Goal: Task Accomplishment & Management: Use online tool/utility

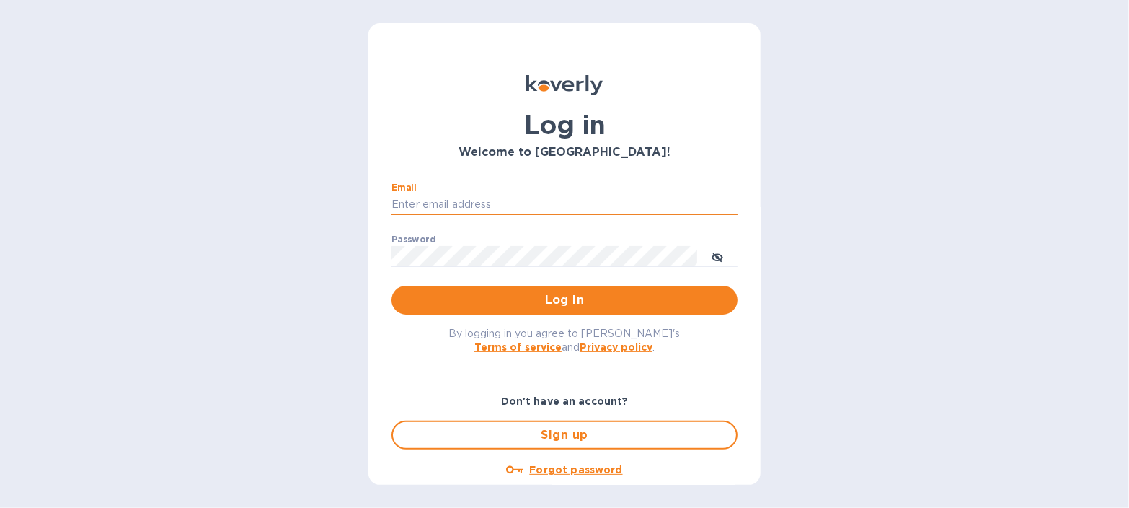
click at [430, 198] on input "Email" at bounding box center [565, 205] width 346 height 22
type input "BILLY@BVL-USA.COM"
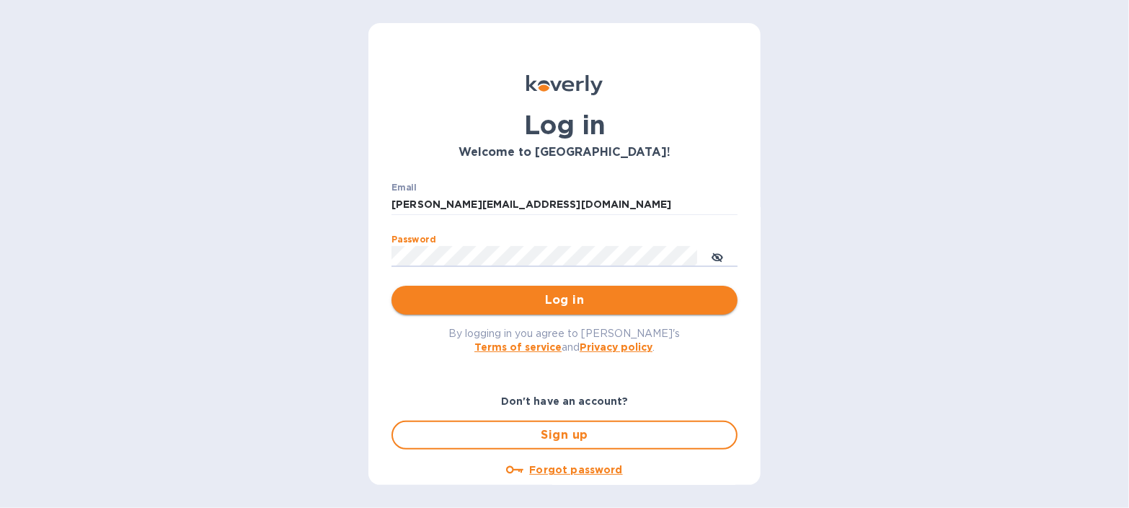
click at [562, 299] on span "Log in" at bounding box center [564, 299] width 323 height 17
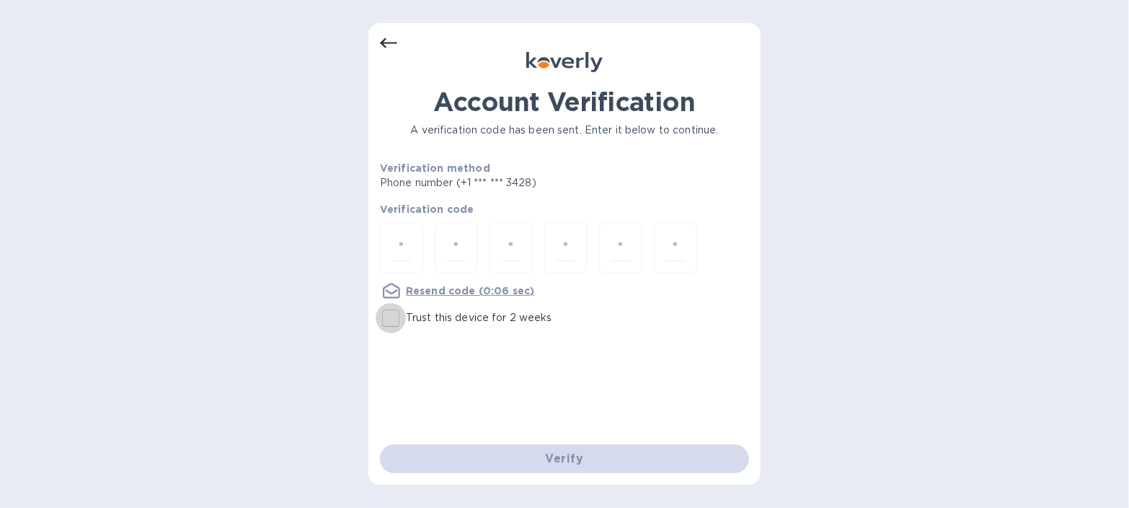
click at [392, 313] on input "Trust this device for 2 weeks" at bounding box center [391, 318] width 30 height 30
checkbox input "true"
click at [392, 244] on input "number" at bounding box center [401, 247] width 19 height 27
click at [444, 289] on u "Resend code" at bounding box center [441, 291] width 70 height 12
click at [389, 243] on div at bounding box center [401, 247] width 43 height 51
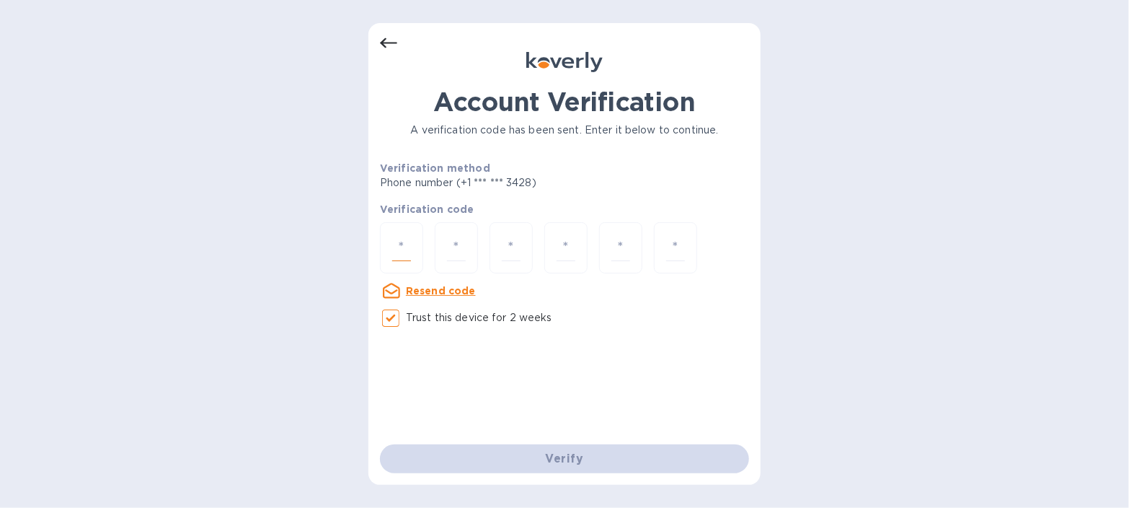
type input "8"
type input "4"
type input "2"
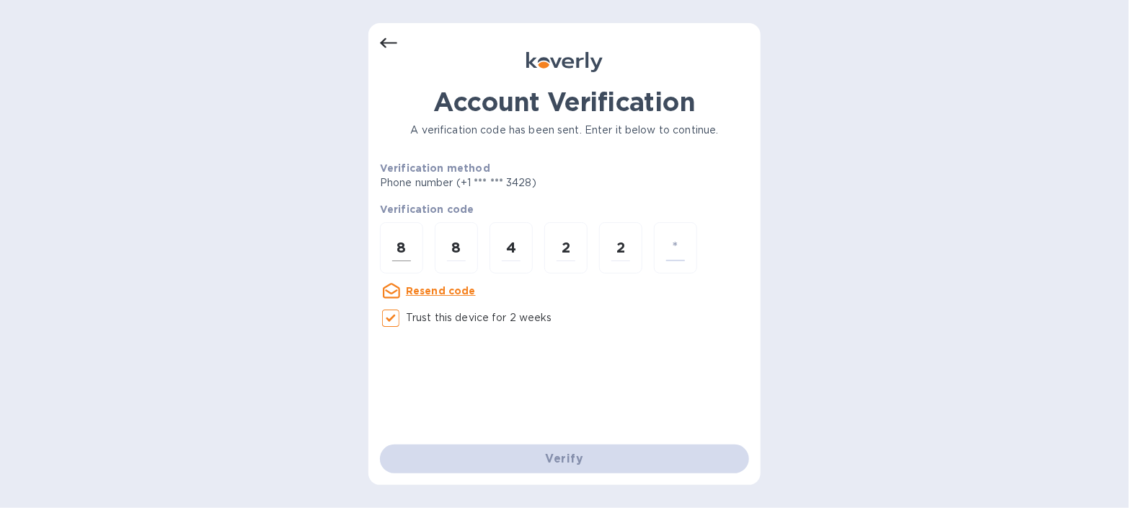
type input "6"
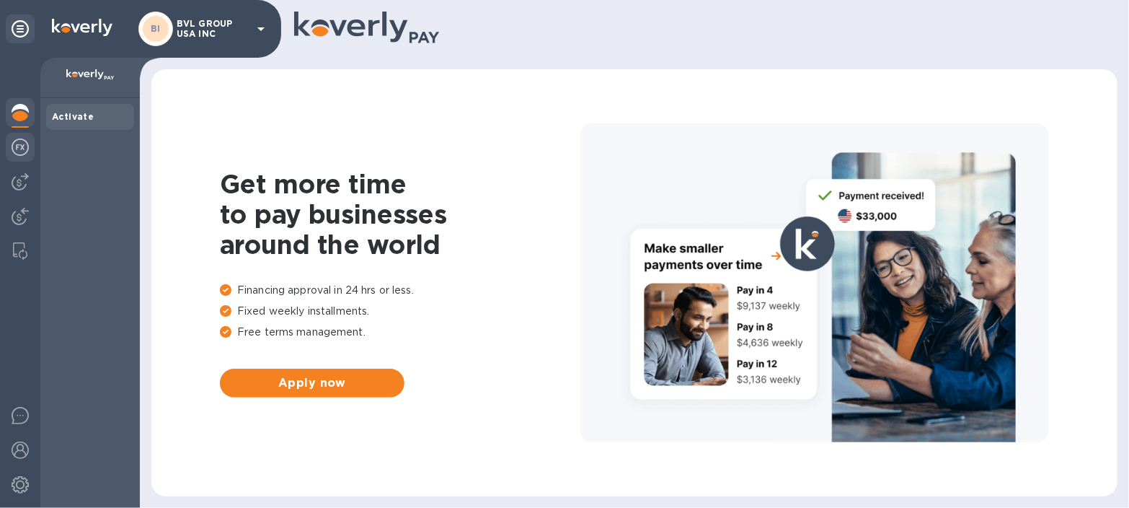
click at [20, 148] on img at bounding box center [20, 146] width 17 height 17
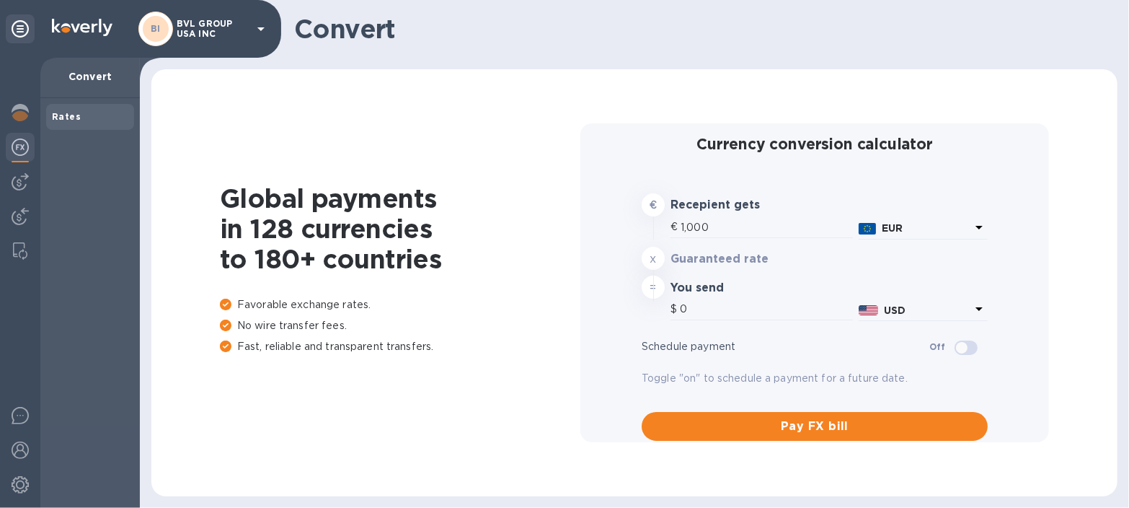
type input "1,179.79"
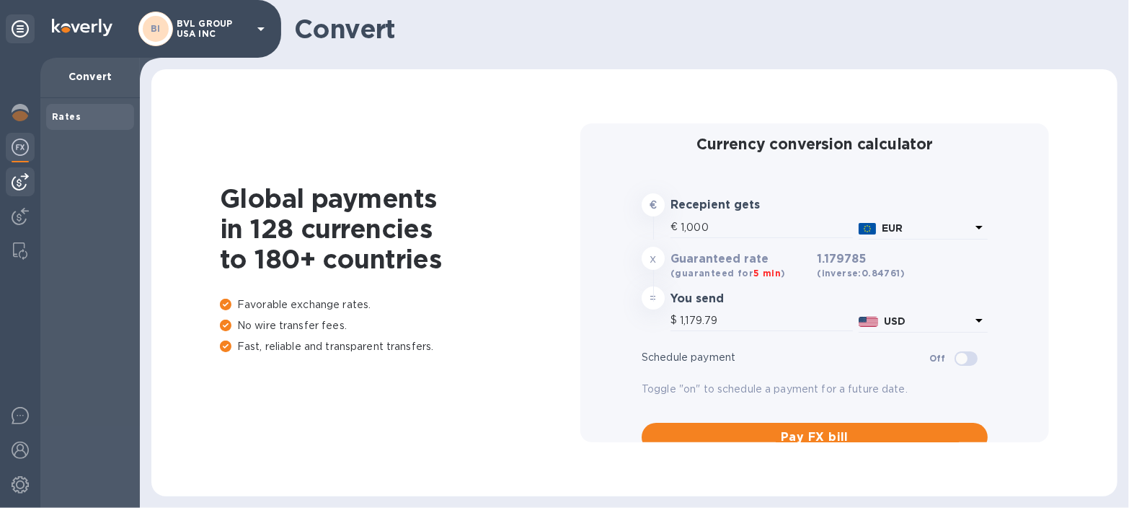
click at [18, 173] on img at bounding box center [20, 181] width 17 height 17
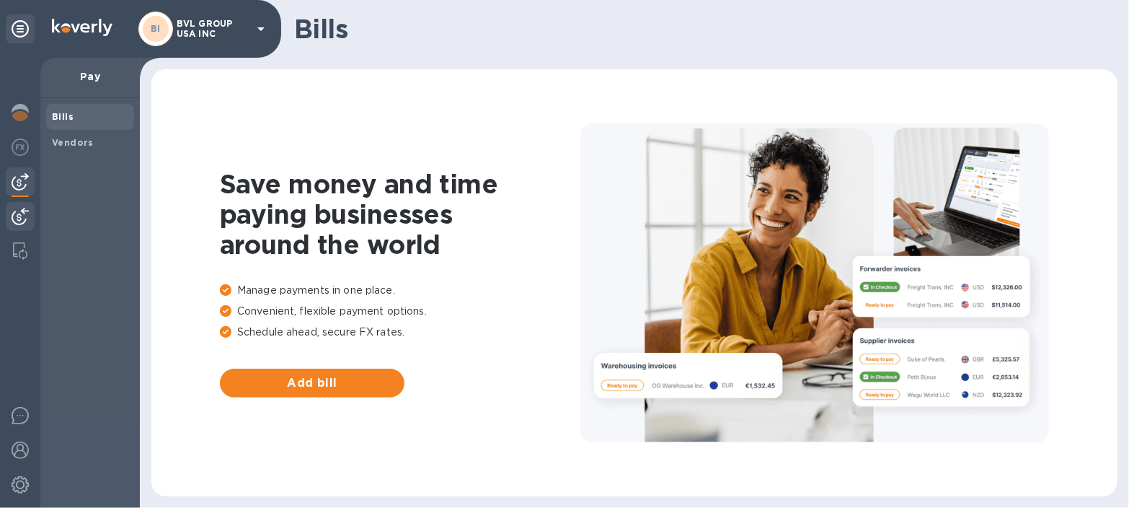
click at [22, 208] on img at bounding box center [20, 216] width 17 height 17
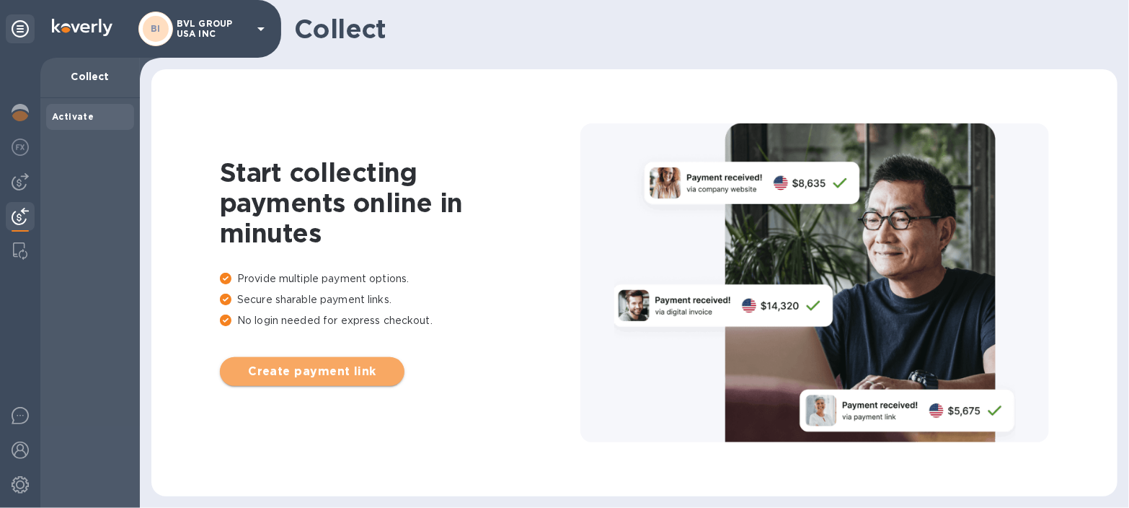
click at [305, 377] on span "Create payment link" at bounding box center [312, 371] width 162 height 17
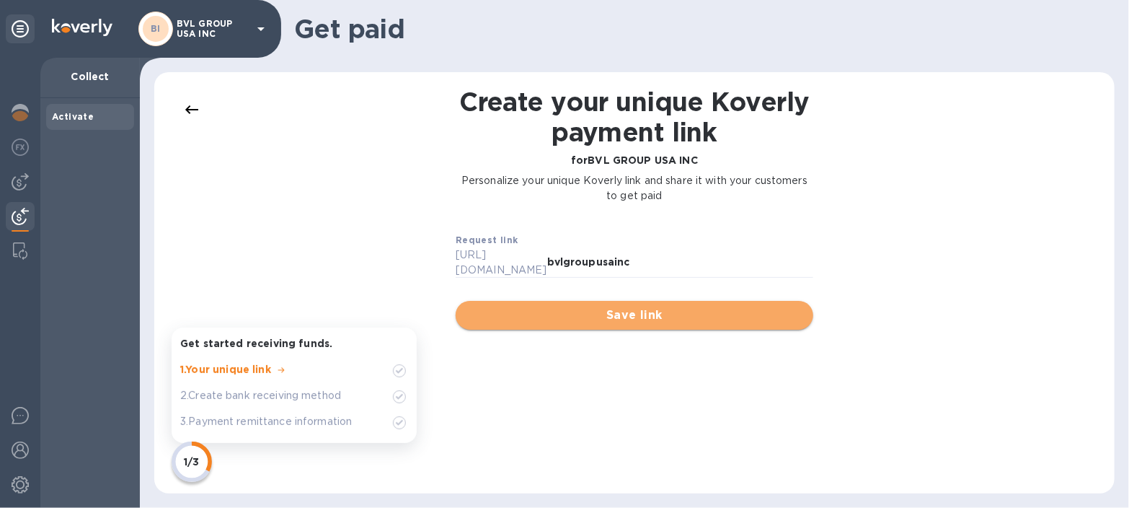
click at [626, 306] on span "Save link" at bounding box center [634, 314] width 335 height 17
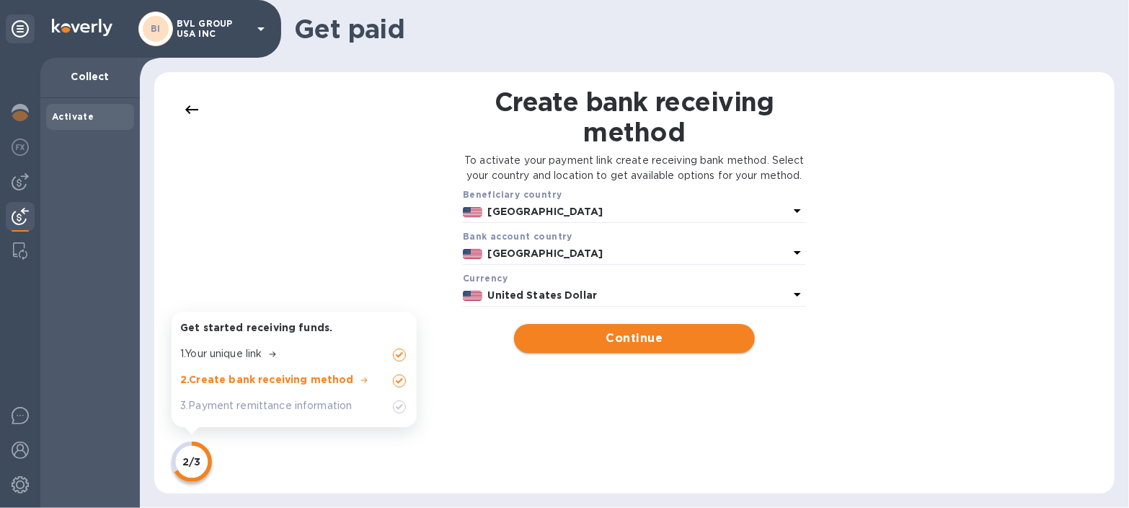
click at [630, 347] on span "Continue" at bounding box center [634, 338] width 217 height 17
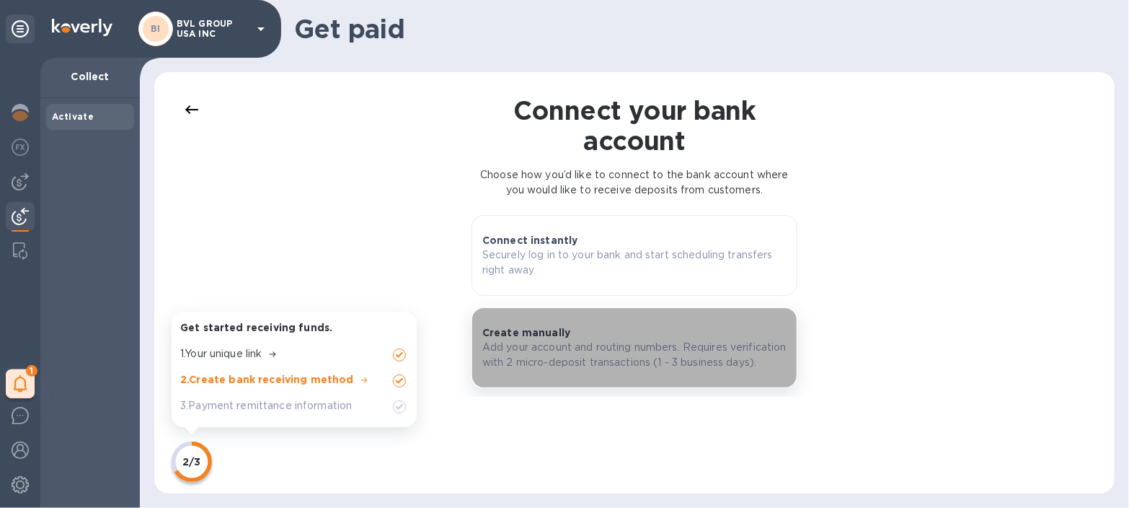
click at [635, 360] on p "Add your account and routing numbers. Requires verification with 2 micro-deposi…" at bounding box center [634, 355] width 304 height 30
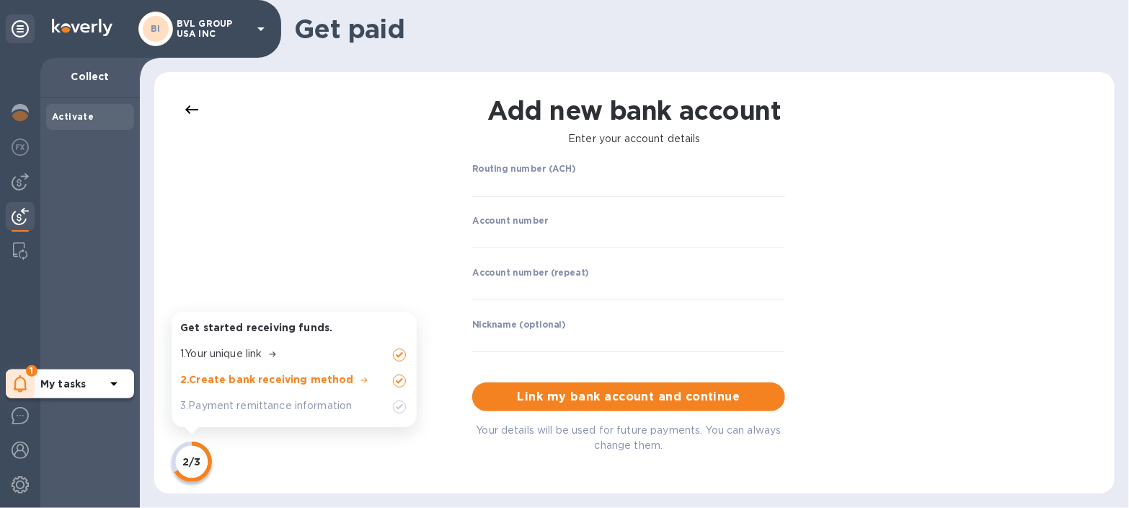
click at [113, 383] on icon at bounding box center [113, 384] width 7 height 4
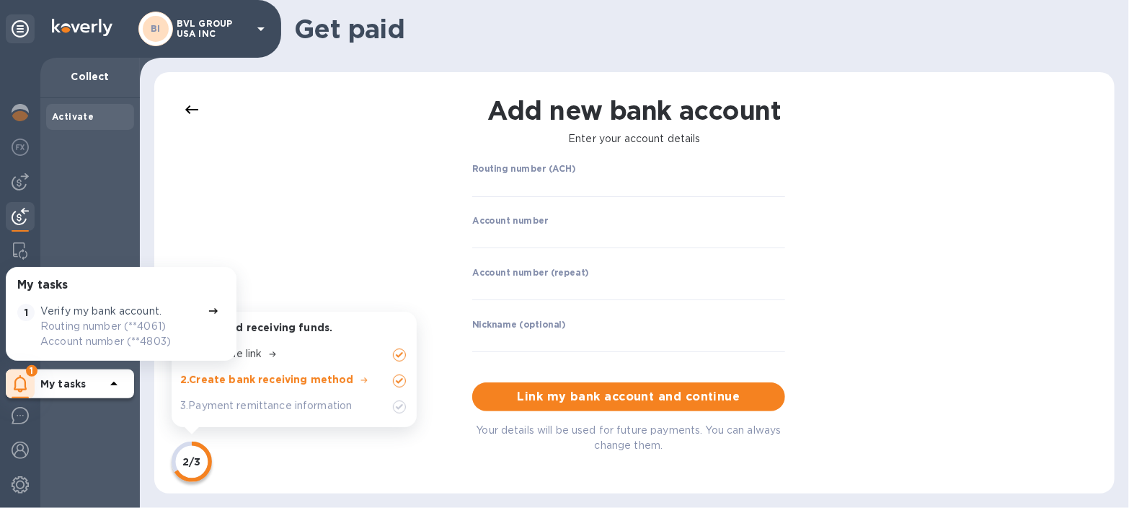
click at [105, 324] on p "Routing number (**4061) Account number (**4803)" at bounding box center [121, 334] width 162 height 30
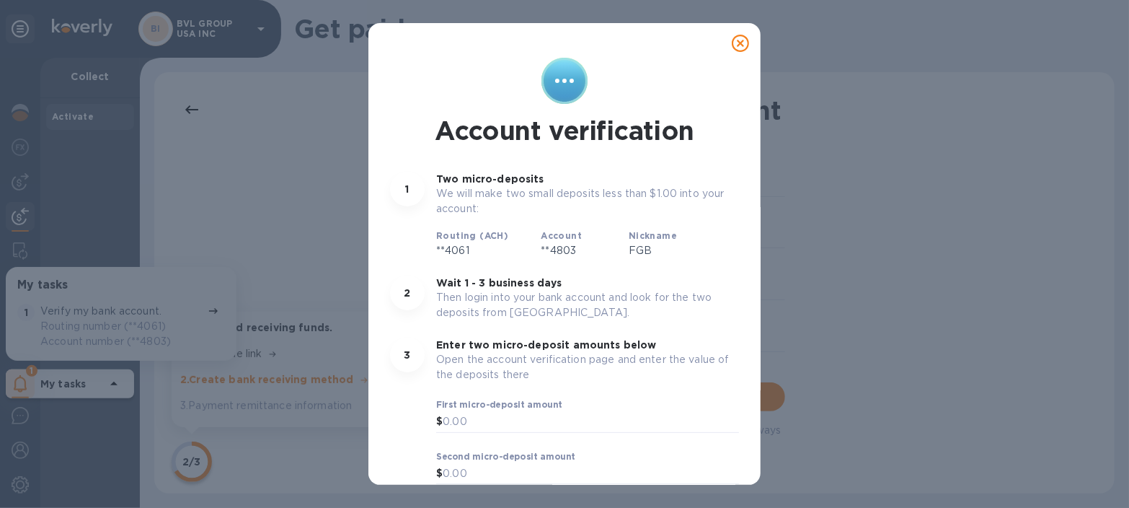
click at [732, 37] on icon at bounding box center [740, 43] width 17 height 17
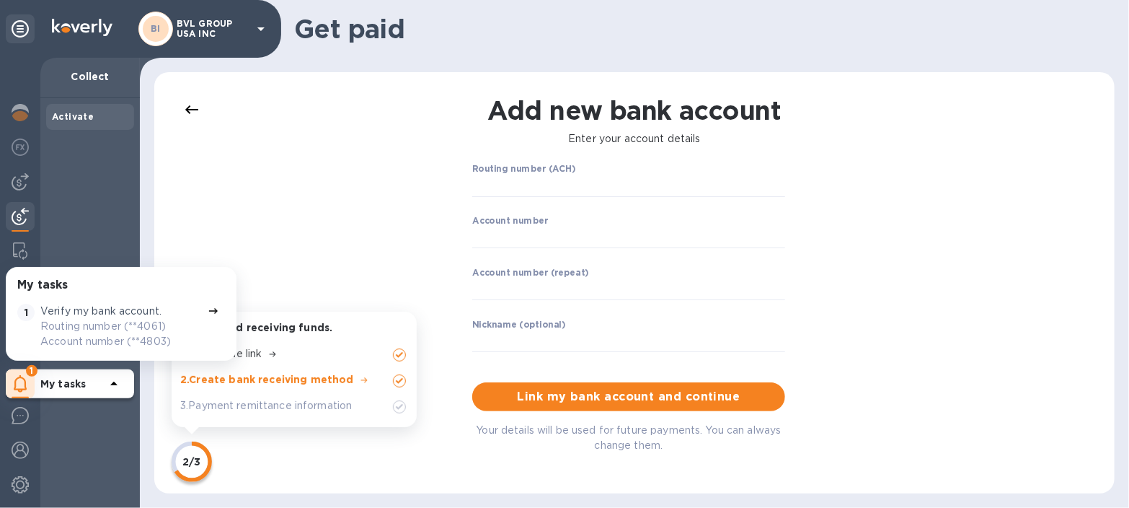
click at [311, 201] on div "Add new bank account Enter your account details Routing number (ACH) ​ Account …" at bounding box center [635, 283] width 932 height 392
click at [237, 219] on div "Add new bank account Enter your account details Routing number (ACH) ​ Account …" at bounding box center [635, 283] width 932 height 392
click at [136, 481] on div "Activate" at bounding box center [90, 303] width 100 height 410
click at [257, 145] on div "Add new bank account Enter your account details Routing number (ACH) ​ Account …" at bounding box center [635, 283] width 932 height 392
click at [262, 353] on p "1 . Your unique link" at bounding box center [220, 353] width 81 height 15
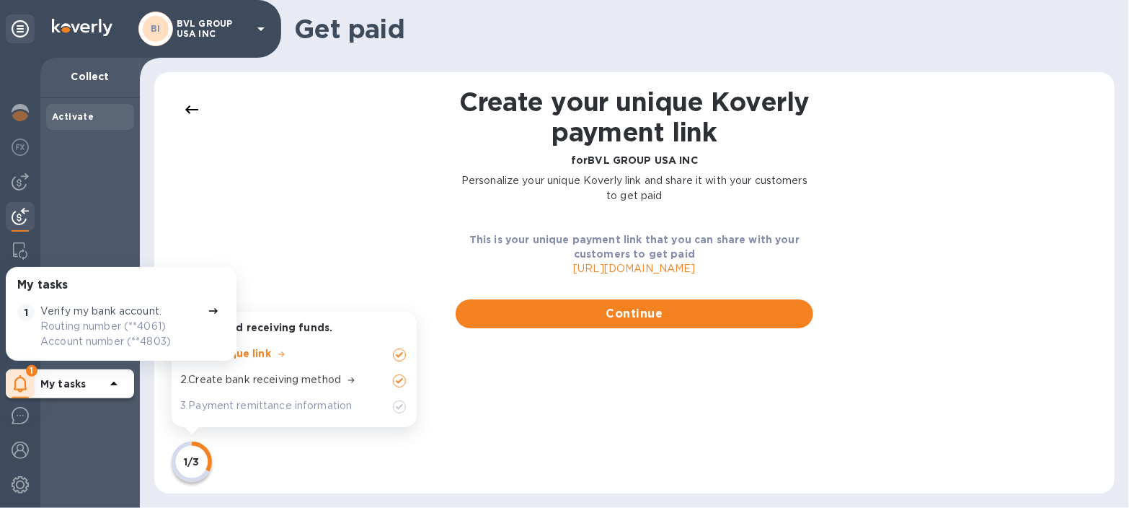
drag, startPoint x: 728, startPoint y: 270, endPoint x: 536, endPoint y: 270, distance: 192.6
click at [536, 270] on p "https://koverly.me/bvlgroupusainc" at bounding box center [635, 268] width 358 height 15
copy p "https://koverly.me/bvlgroupusainc"
click at [872, 374] on div "Create your unique Koverly payment link for BVL GROUP USA INC Personalize your …" at bounding box center [635, 283] width 932 height 392
click at [599, 265] on p "https://koverly.me/bvlgroupusainc" at bounding box center [635, 268] width 358 height 15
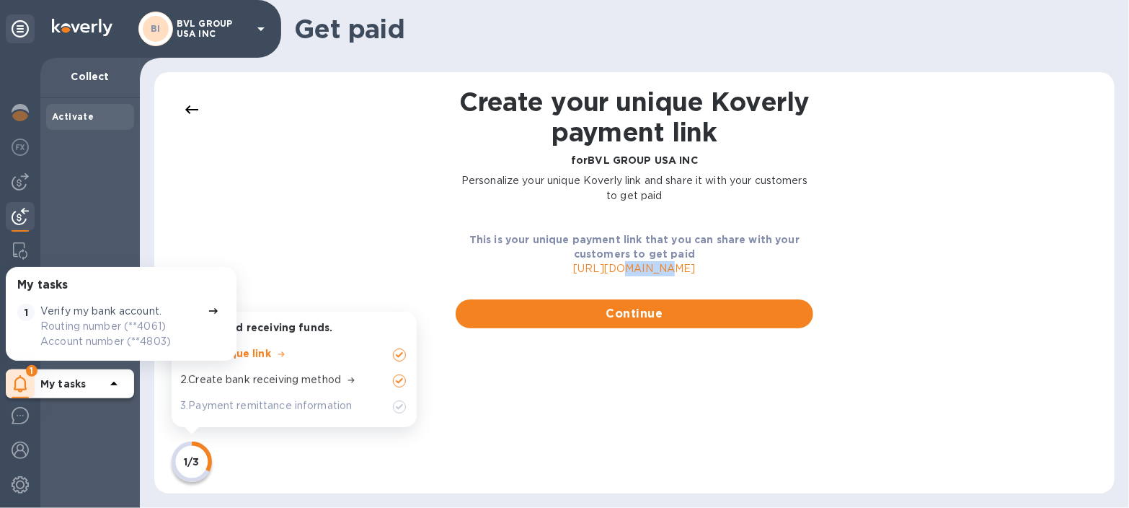
click at [599, 265] on p "https://koverly.me/bvlgroupusainc" at bounding box center [635, 268] width 358 height 15
click at [721, 265] on p "https://koverly.me/bvlgroupusainc" at bounding box center [635, 268] width 358 height 15
drag, startPoint x: 726, startPoint y: 270, endPoint x: 542, endPoint y: 279, distance: 184.1
click at [542, 279] on div "This is your unique payment link that you can share with your customers to get …" at bounding box center [634, 254] width 381 height 67
click at [830, 400] on div "Create your unique Koverly payment link for BVL GROUP USA INC Personalize your …" at bounding box center [635, 283] width 932 height 392
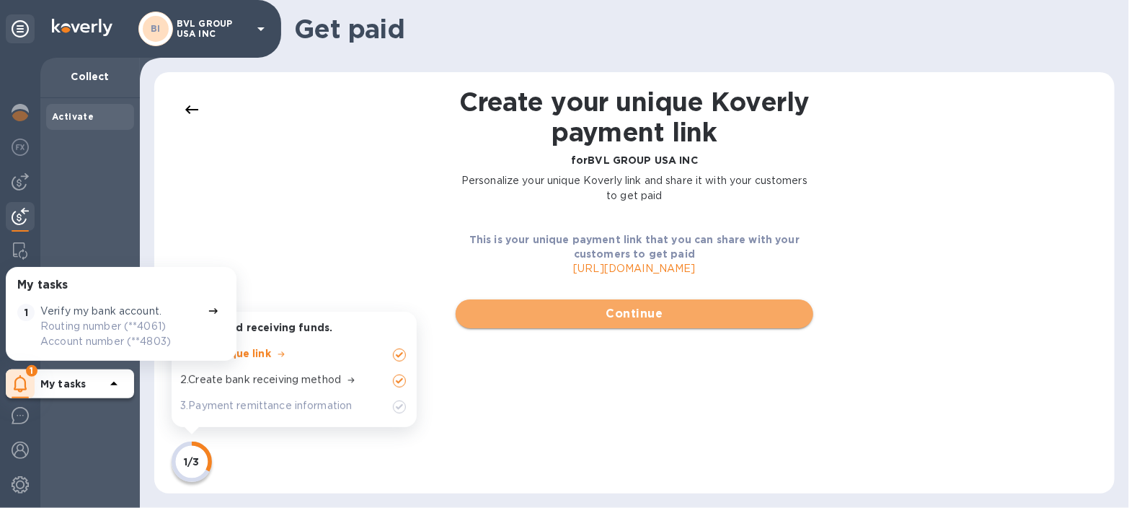
click at [633, 311] on span "Continue" at bounding box center [634, 313] width 335 height 17
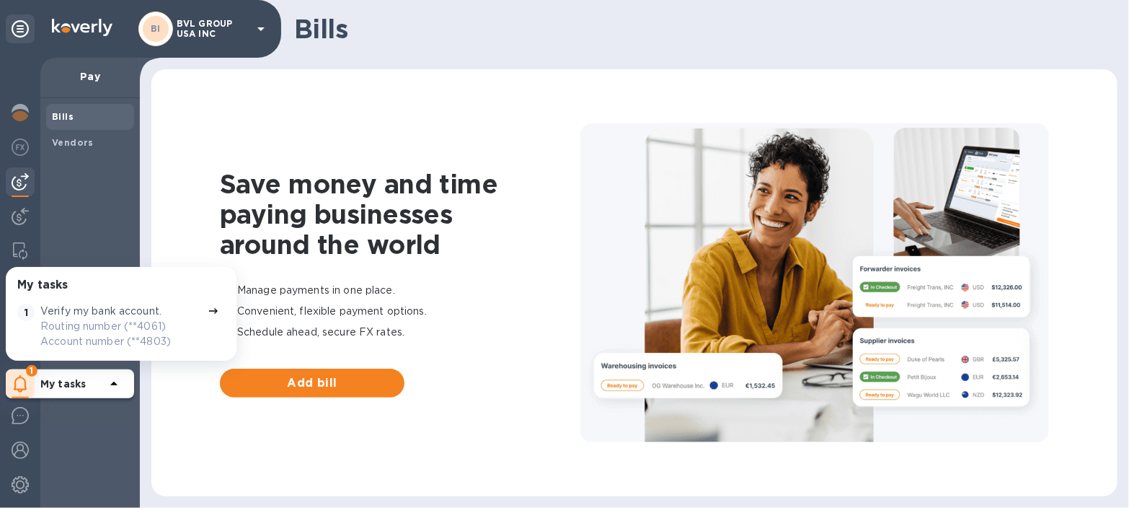
click at [197, 249] on div "Save money and time paying businesses around the world Manage payments in one p…" at bounding box center [635, 283] width 938 height 398
click at [17, 144] on img at bounding box center [20, 146] width 17 height 17
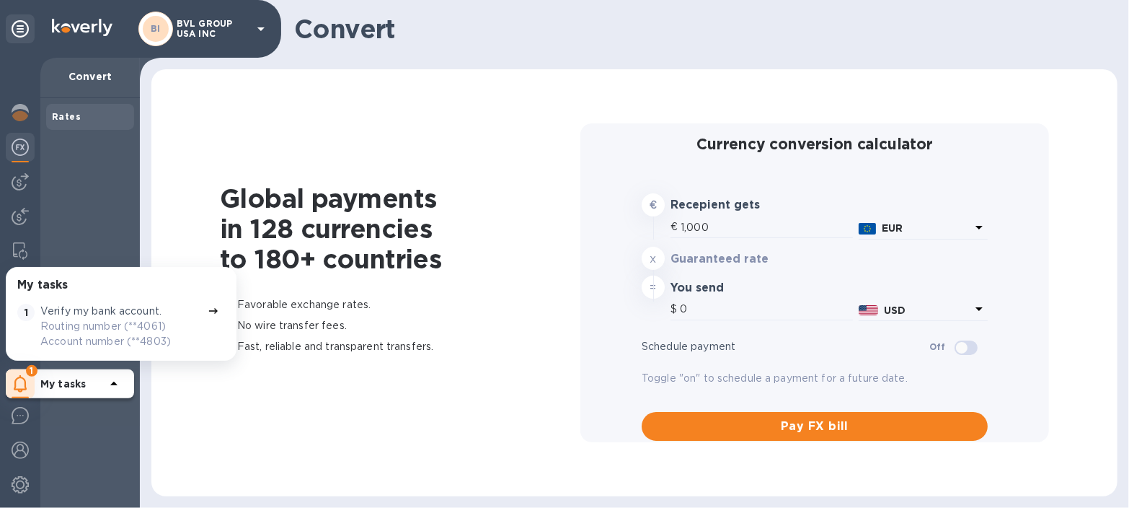
type input "1,179.79"
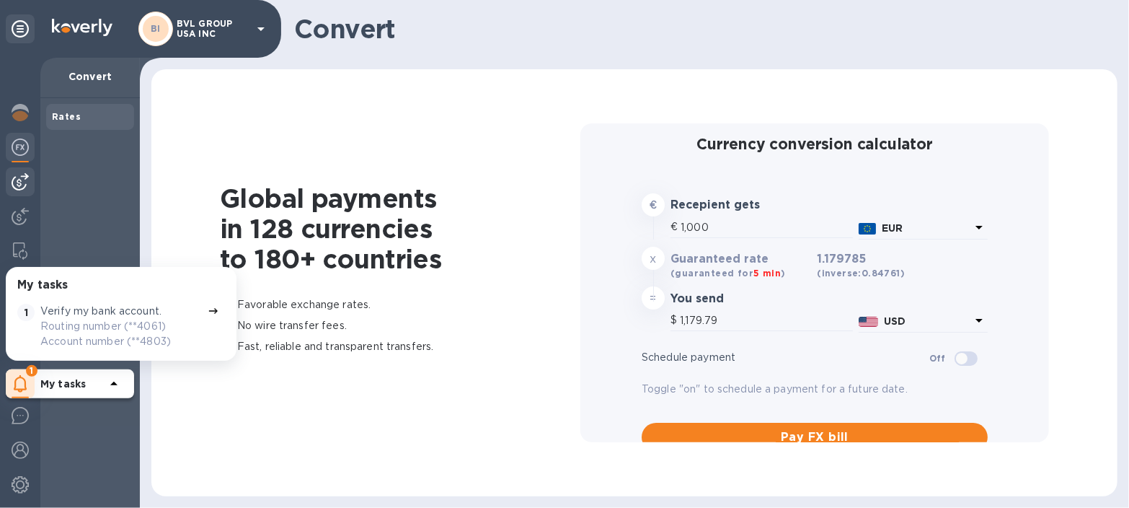
click at [18, 172] on div at bounding box center [20, 181] width 29 height 29
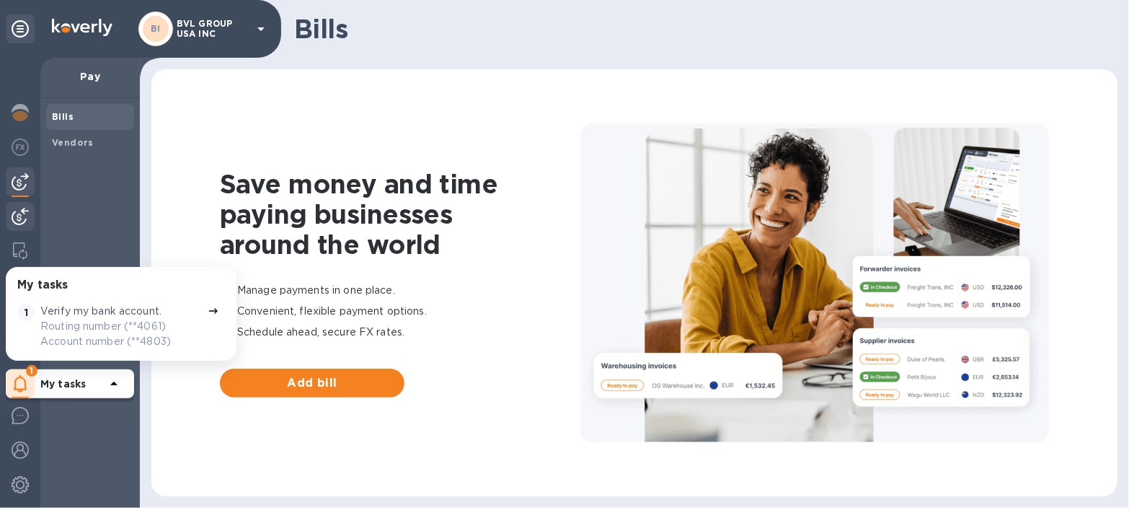
click at [12, 219] on img at bounding box center [20, 216] width 17 height 17
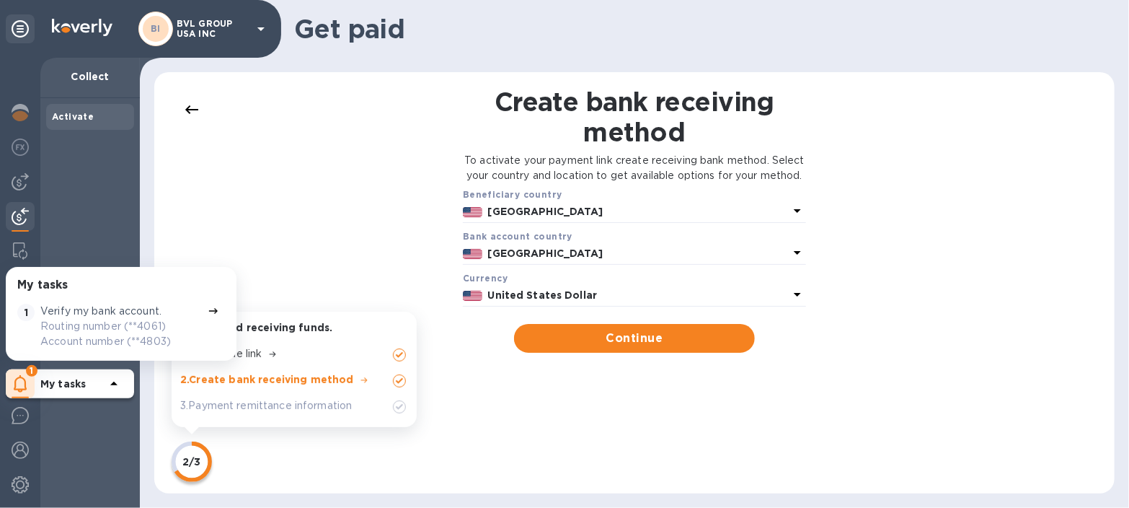
click at [293, 348] on div "1 . Your unique link" at bounding box center [285, 356] width 211 height 20
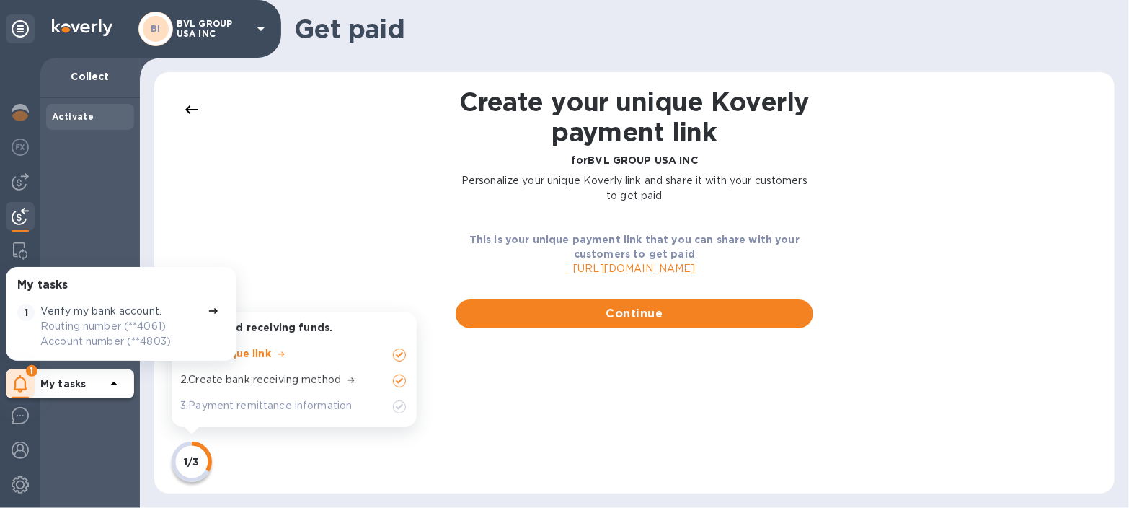
click at [585, 267] on p "https://koverly.me/bvlgroupusainc" at bounding box center [635, 268] width 358 height 15
click at [545, 269] on p "https://koverly.me/bvlgroupusainc" at bounding box center [635, 268] width 358 height 15
drag, startPoint x: 547, startPoint y: 267, endPoint x: 723, endPoint y: 267, distance: 176.7
click at [723, 267] on p "https://koverly.me/bvlgroupusainc" at bounding box center [635, 268] width 358 height 15
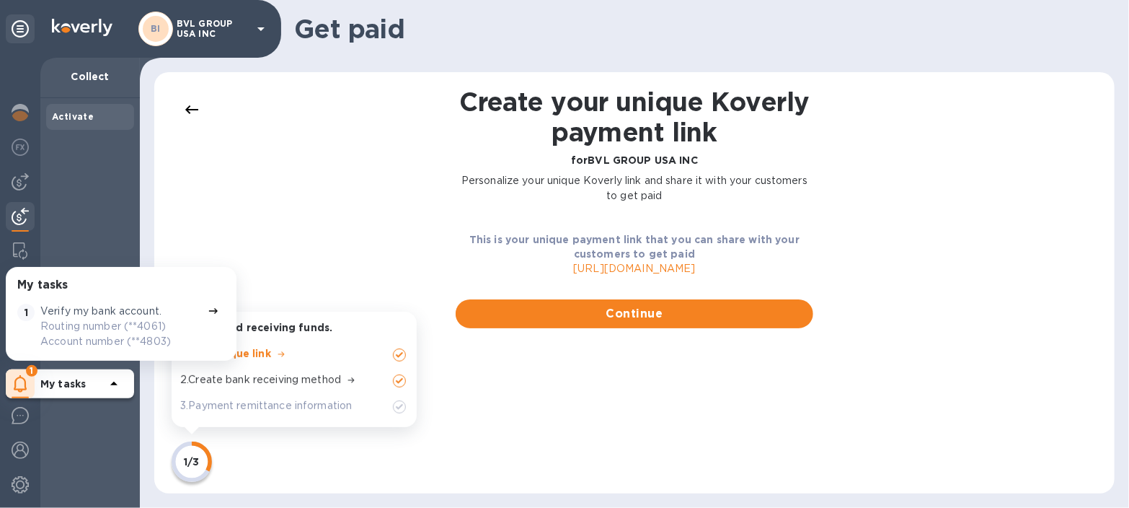
copy p "https://koverly.me/bvlgroupusainc"
click at [859, 410] on div "Create your unique Koverly payment link for BVL GROUP USA INC Personalize your …" at bounding box center [635, 283] width 932 height 392
click at [599, 436] on div "Create your unique Koverly payment link for BVL GROUP USA INC Personalize your …" at bounding box center [635, 283] width 358 height 392
click at [17, 150] on img at bounding box center [20, 146] width 17 height 17
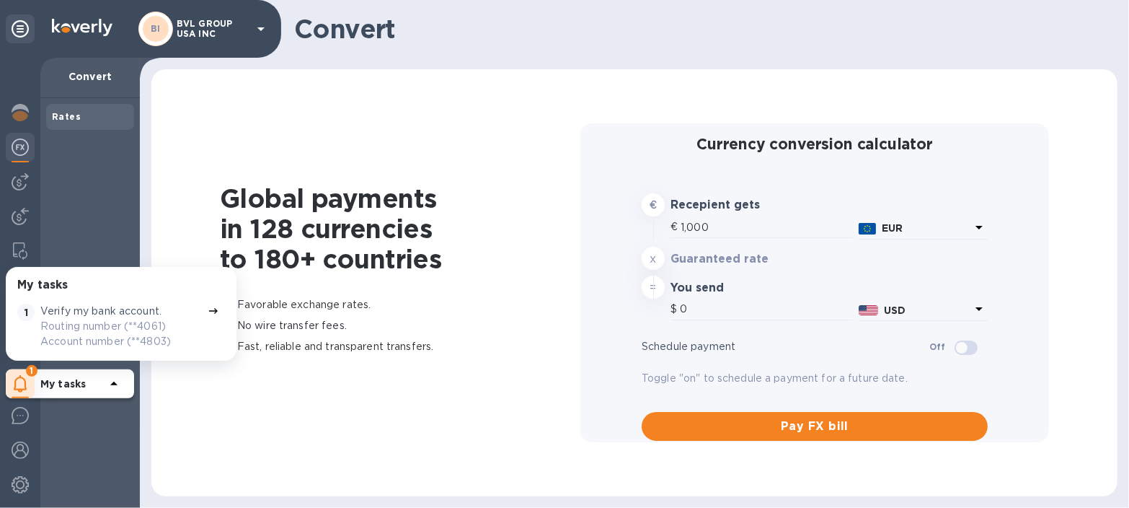
type input "1,179.69"
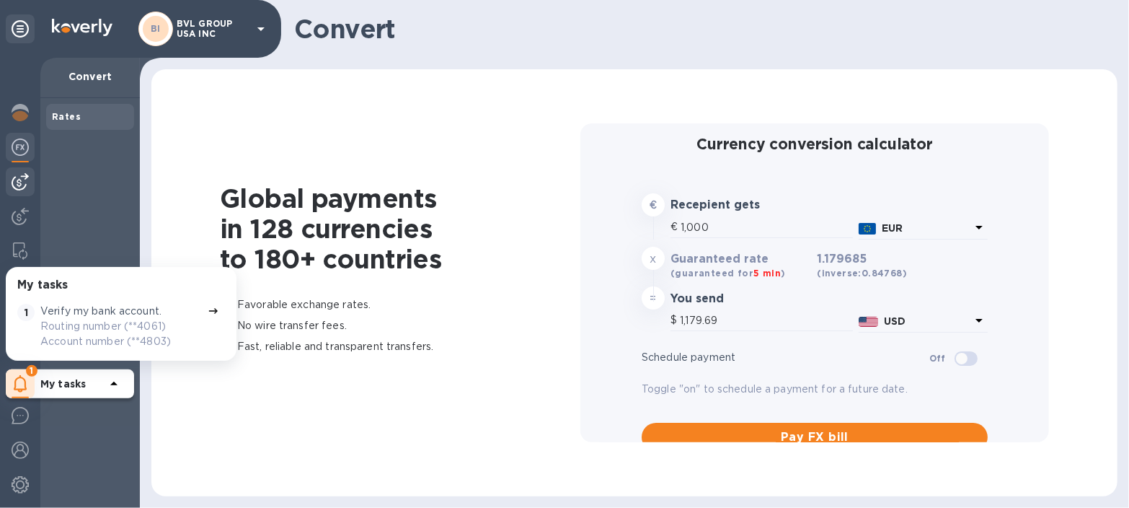
click at [9, 178] on div at bounding box center [20, 181] width 29 height 29
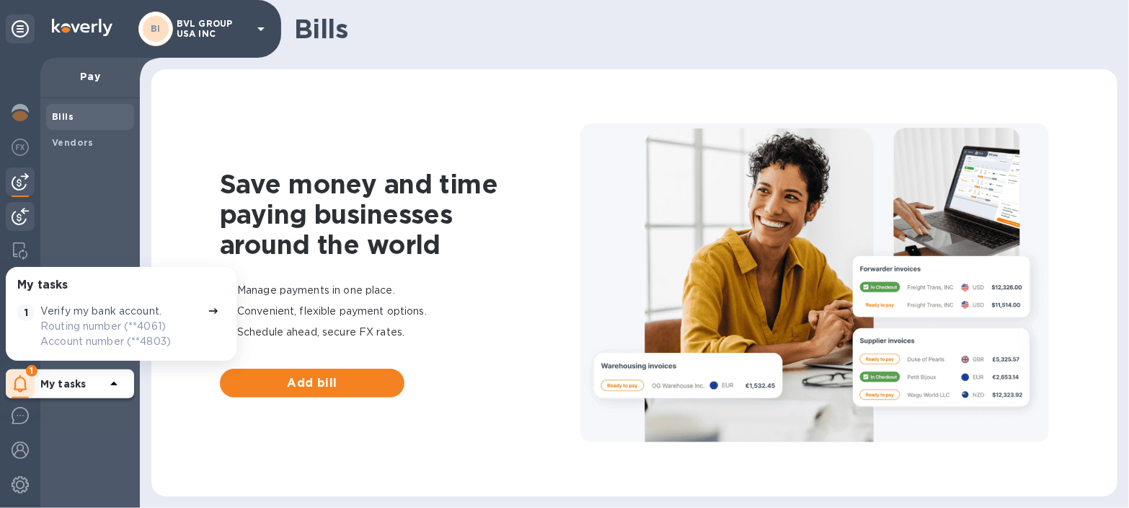
click at [14, 216] on img at bounding box center [20, 216] width 17 height 17
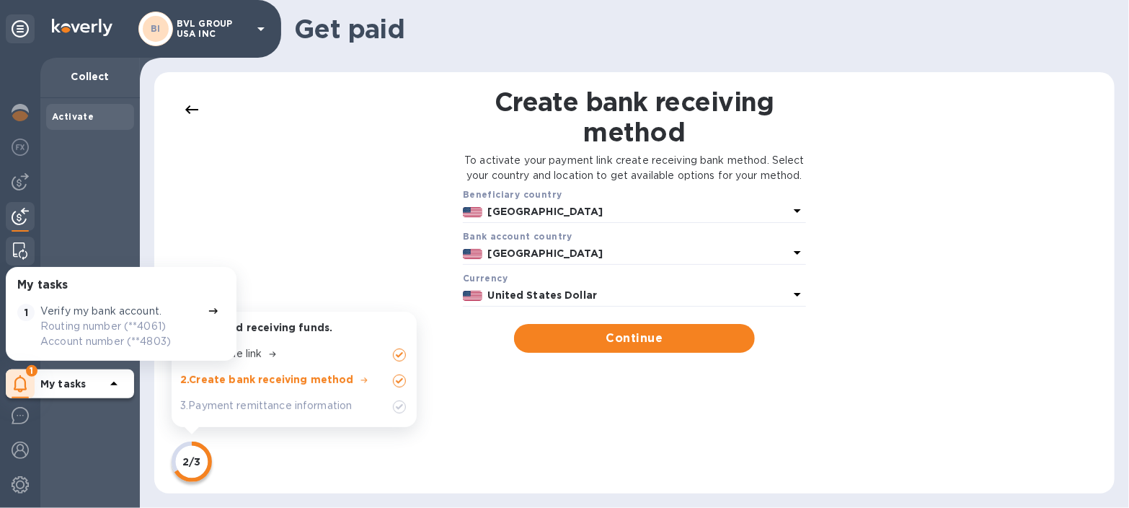
click at [17, 251] on img at bounding box center [20, 250] width 14 height 17
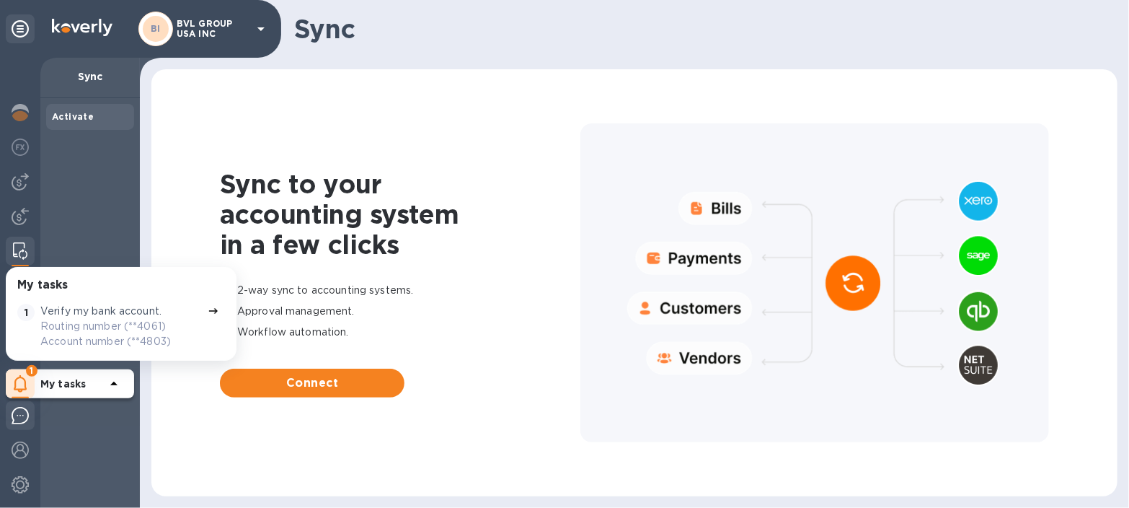
click at [18, 413] on img at bounding box center [20, 415] width 17 height 17
click at [20, 415] on img at bounding box center [20, 415] width 17 height 17
click at [17, 448] on img at bounding box center [20, 449] width 17 height 17
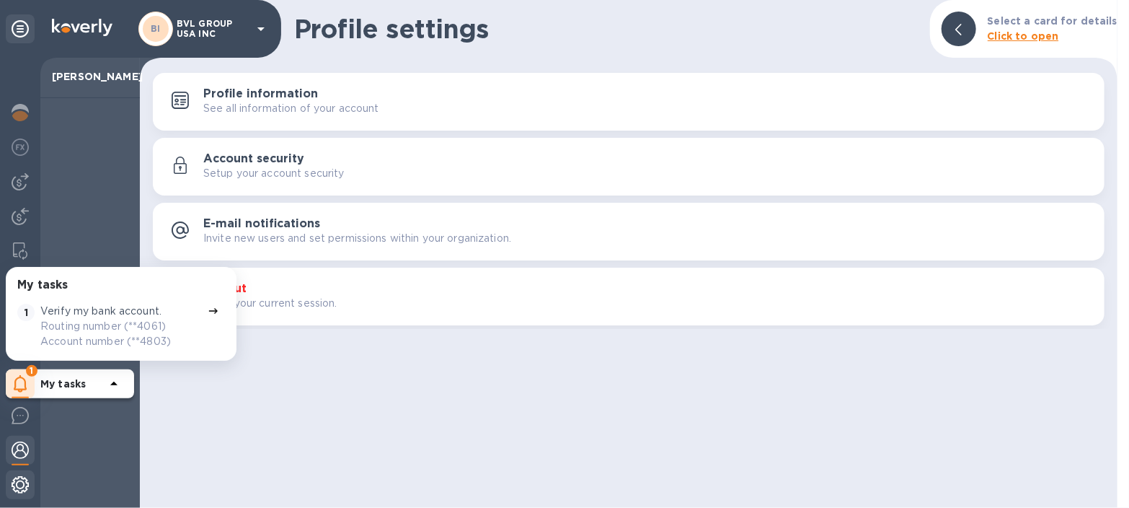
click at [19, 488] on img at bounding box center [20, 484] width 17 height 17
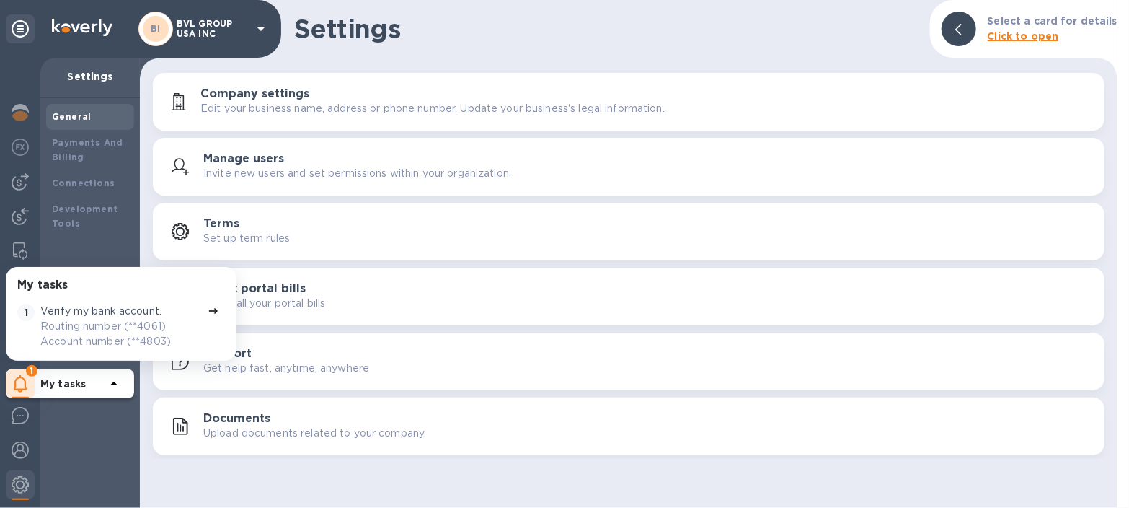
click at [92, 383] on p "My tasks" at bounding box center [72, 383] width 65 height 14
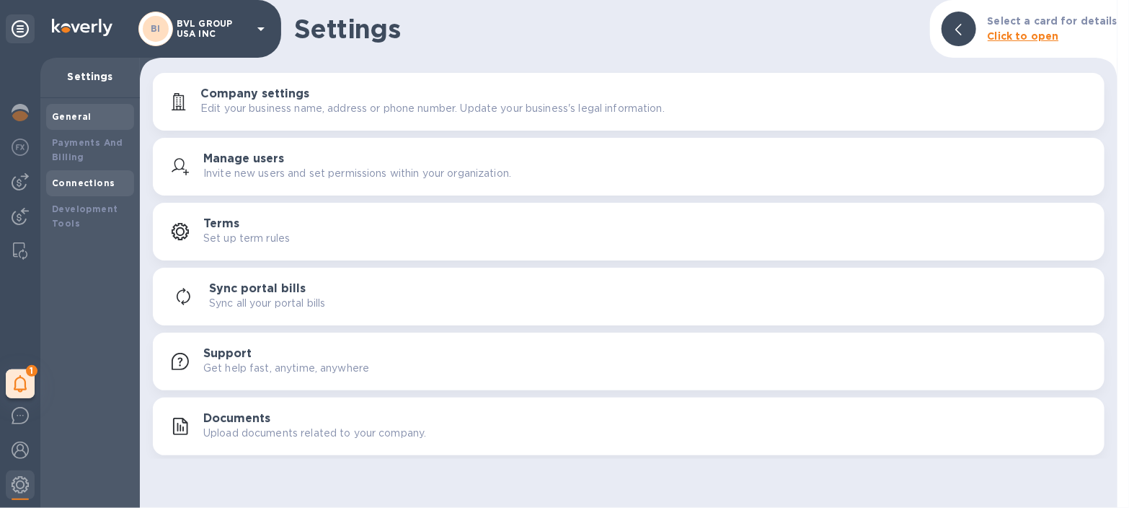
click at [78, 176] on div "Connections" at bounding box center [90, 183] width 76 height 14
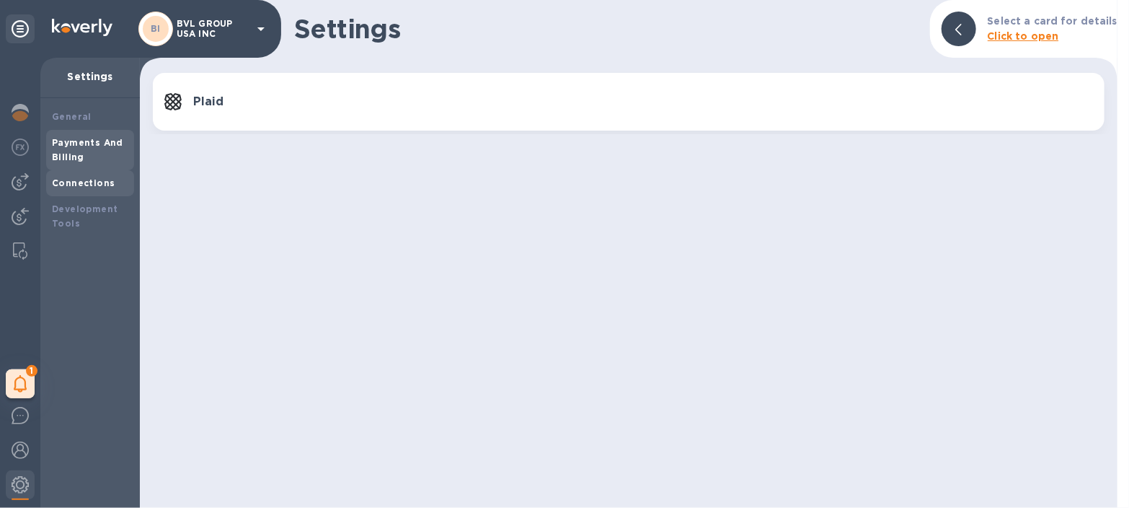
click at [87, 142] on b "Payments And Billing" at bounding box center [87, 149] width 71 height 25
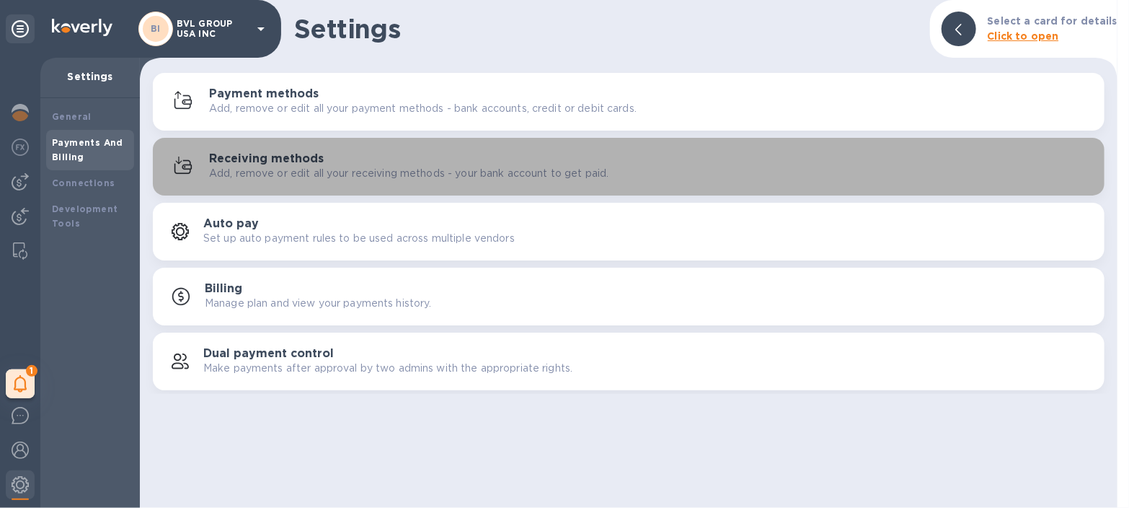
click at [283, 175] on p "Add, remove or edit all your receiving methods - your bank account to get paid." at bounding box center [409, 173] width 400 height 15
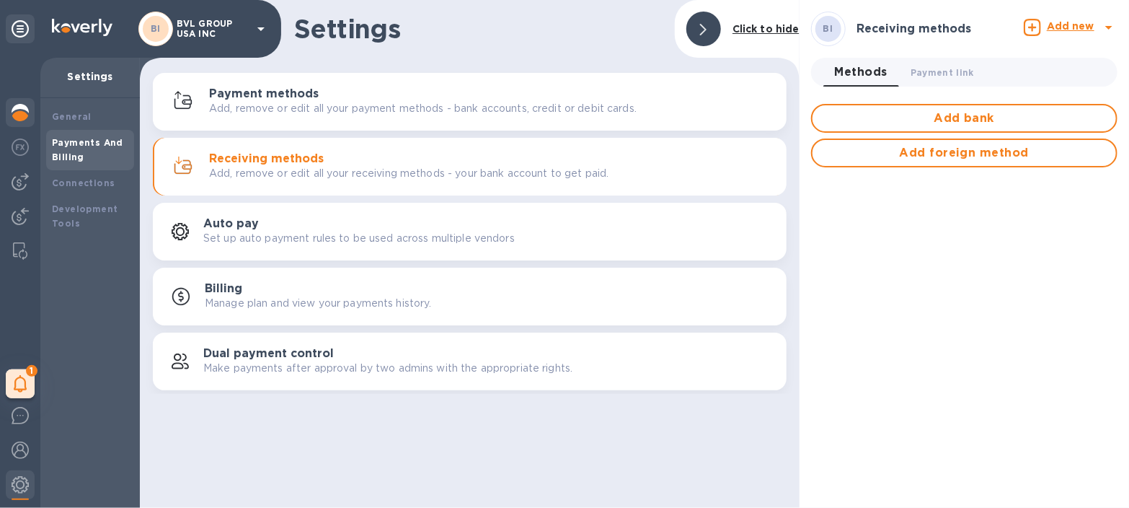
click at [27, 112] on img at bounding box center [20, 112] width 17 height 17
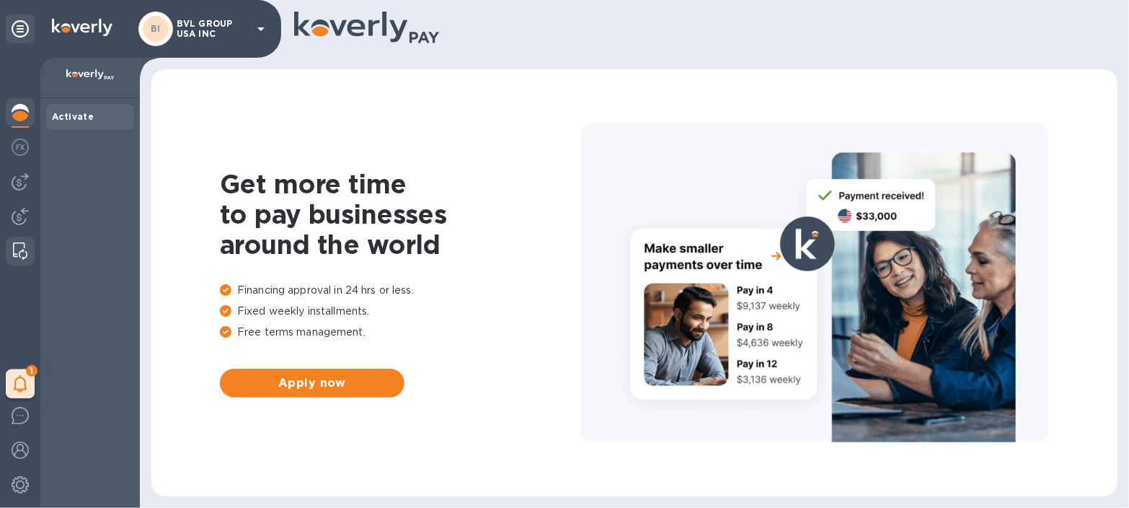
click at [20, 250] on img at bounding box center [20, 250] width 14 height 17
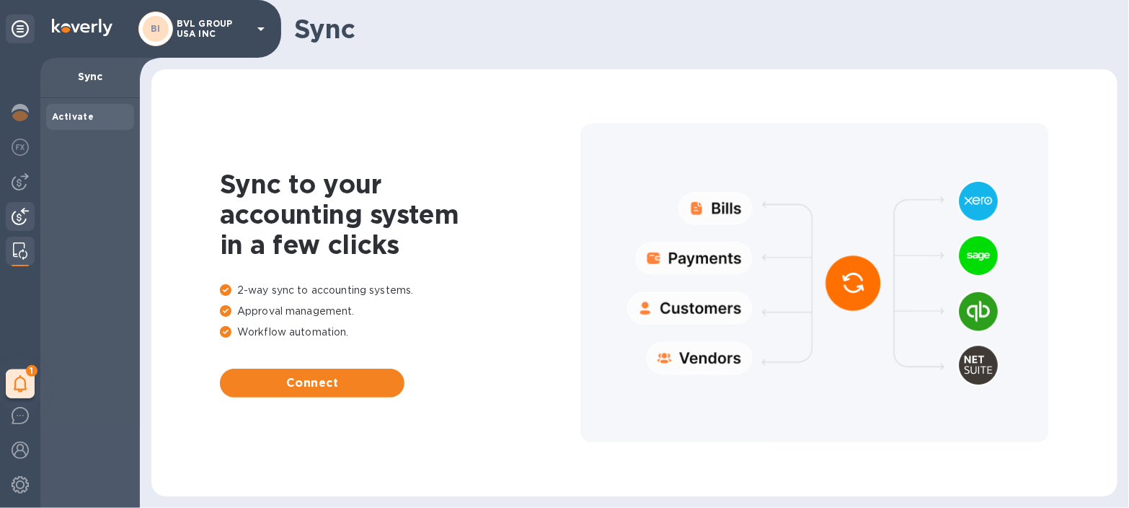
click at [22, 221] on img at bounding box center [20, 216] width 17 height 17
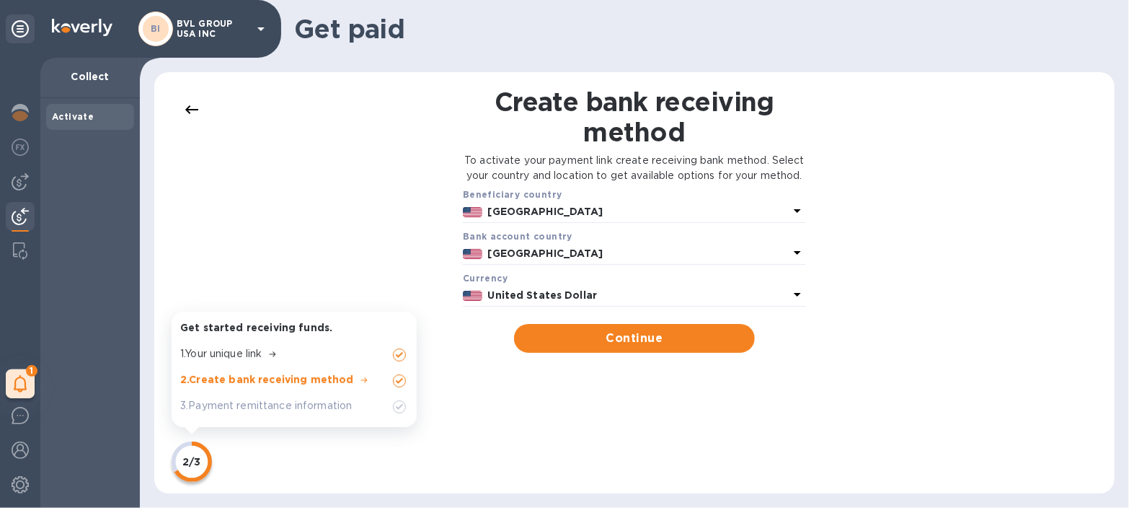
click at [218, 352] on p "1 . Your unique link" at bounding box center [220, 353] width 81 height 15
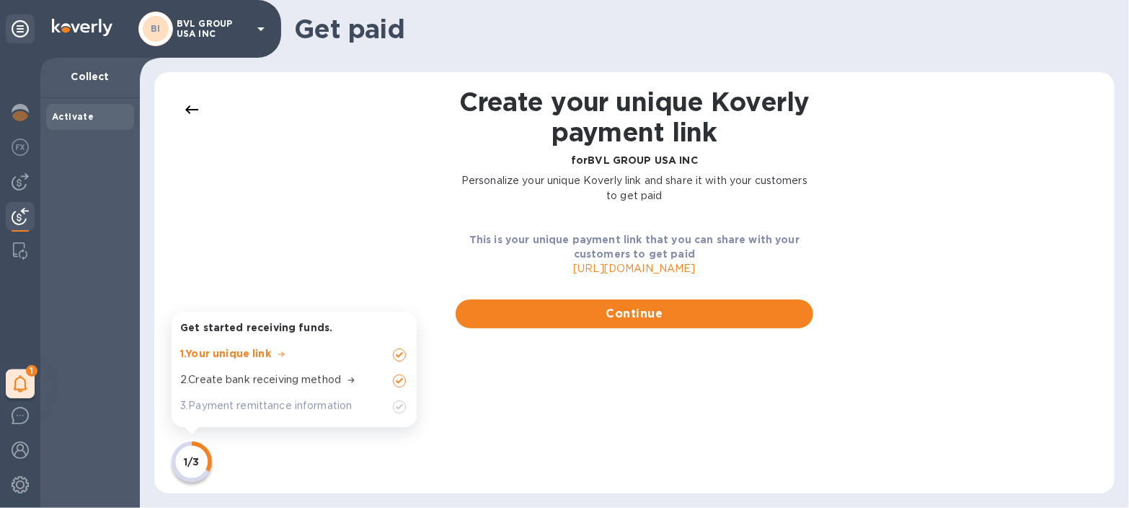
drag, startPoint x: 575, startPoint y: 271, endPoint x: 1023, endPoint y: 369, distance: 458.5
click at [1023, 369] on div "Create your unique Koverly payment link for BVL GROUP USA INC Personalize your …" at bounding box center [635, 283] width 932 height 392
drag, startPoint x: 727, startPoint y: 270, endPoint x: 574, endPoint y: 297, distance: 155.3
click at [542, 273] on p "https://koverly.me/bvlgroupusainc" at bounding box center [635, 268] width 358 height 15
click at [727, 335] on div "Continue" at bounding box center [634, 314] width 381 height 52
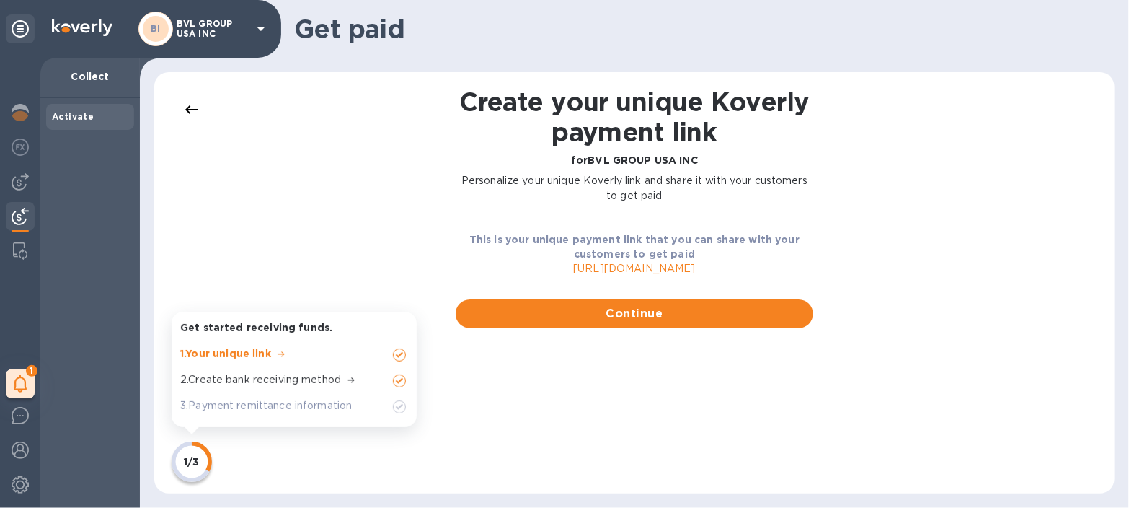
drag, startPoint x: 694, startPoint y: 270, endPoint x: 864, endPoint y: 351, distance: 188.0
click at [864, 351] on div "Create your unique Koverly payment link for BVL GROUP USA INC Personalize your …" at bounding box center [635, 283] width 932 height 392
click at [724, 267] on p "https://koverly.me/bvlgroupusainc" at bounding box center [635, 268] width 358 height 15
click at [724, 268] on p "https://koverly.me/bvlgroupusainc" at bounding box center [635, 268] width 358 height 15
click at [692, 270] on p "https://koverly.me/bvlgroupusainc" at bounding box center [635, 268] width 358 height 15
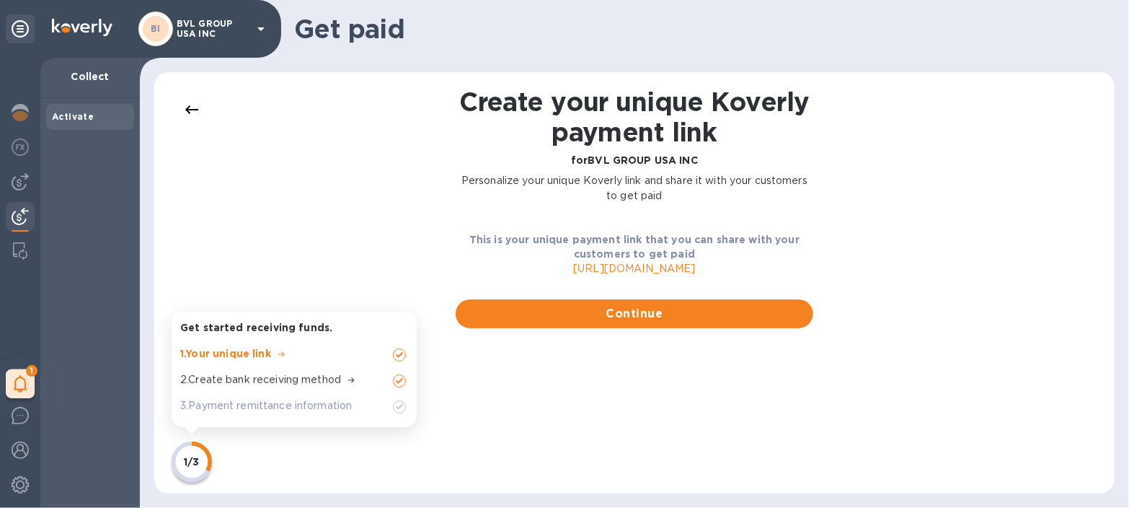
drag, startPoint x: 721, startPoint y: 270, endPoint x: 568, endPoint y: 273, distance: 152.9
click at [545, 279] on div "This is your unique payment link that you can share with your customers to get …" at bounding box center [634, 254] width 381 height 67
copy p "https://koverly.me/bvlgroupusainc"
click at [774, 270] on p "https://koverly.me/bvlgroupusainc" at bounding box center [635, 268] width 358 height 15
